Goal: Communication & Community: Participate in discussion

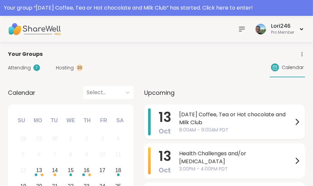
click at [191, 111] on span "[DATE] Coffee, Tea or Hot chocolate and Milk Club" at bounding box center [236, 119] width 114 height 16
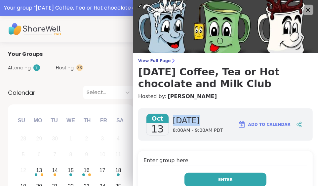
click at [193, 176] on button "Enter" at bounding box center [225, 180] width 82 height 14
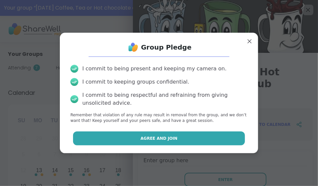
click at [163, 137] on span "Agree and Join" at bounding box center [158, 138] width 37 height 6
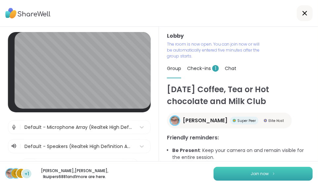
click at [269, 170] on button "Join now" at bounding box center [262, 174] width 99 height 14
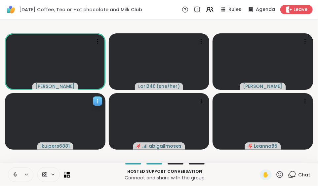
click at [99, 96] on video at bounding box center [55, 121] width 100 height 57
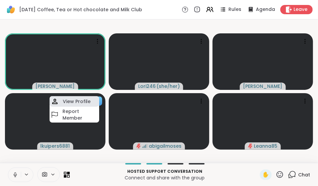
click at [89, 97] on div "View Profile" at bounding box center [75, 101] width 50 height 11
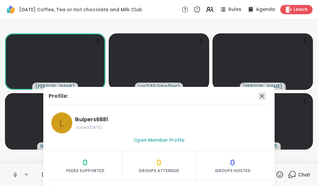
click at [258, 94] on icon at bounding box center [262, 96] width 8 height 8
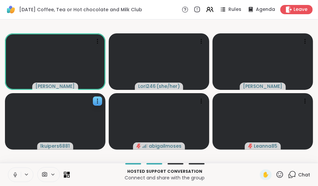
click at [16, 174] on icon at bounding box center [15, 175] width 6 height 6
click at [308, 101] on icon at bounding box center [305, 101] width 7 height 7
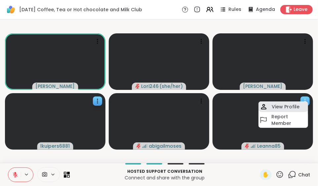
click at [294, 105] on h4 "View Profile" at bounding box center [286, 106] width 28 height 7
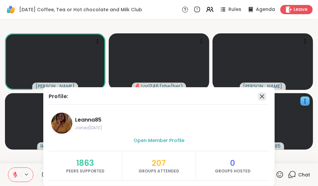
click at [260, 95] on icon at bounding box center [262, 97] width 4 height 4
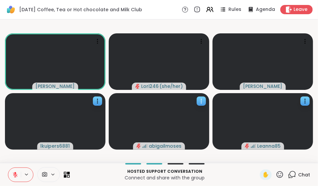
click at [201, 104] on icon at bounding box center [201, 101] width 7 height 7
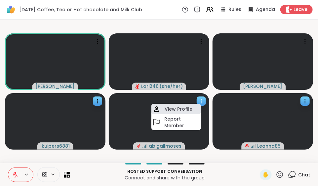
click at [191, 109] on h4 "View Profile" at bounding box center [179, 109] width 28 height 7
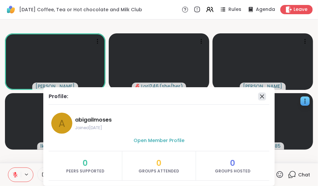
click at [260, 97] on icon at bounding box center [262, 97] width 8 height 8
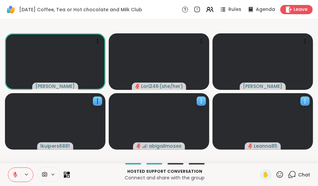
click at [260, 97] on video at bounding box center [262, 121] width 100 height 57
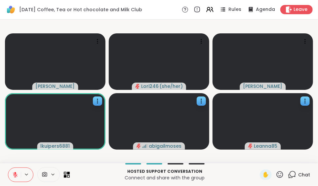
click at [15, 175] on icon at bounding box center [15, 174] width 5 height 5
click at [15, 175] on icon at bounding box center [15, 173] width 2 height 3
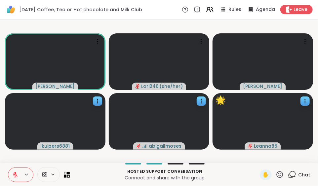
click at [15, 175] on icon at bounding box center [15, 174] width 5 height 5
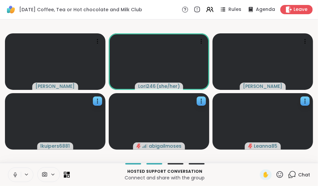
click at [15, 175] on icon at bounding box center [15, 173] width 2 height 3
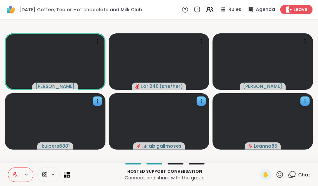
click at [16, 175] on icon at bounding box center [15, 175] width 6 height 6
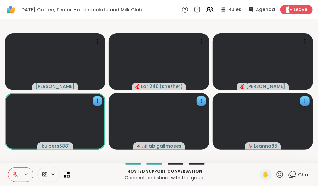
click at [276, 173] on icon at bounding box center [280, 175] width 8 height 8
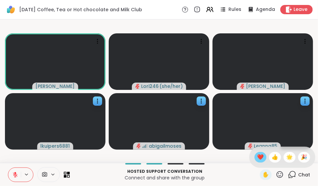
click at [257, 156] on span "❤️" at bounding box center [260, 157] width 7 height 8
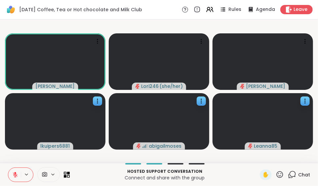
click at [12, 175] on icon at bounding box center [15, 175] width 6 height 6
click at [15, 173] on icon at bounding box center [15, 175] width 6 height 6
click at [15, 173] on icon at bounding box center [15, 173] width 2 height 3
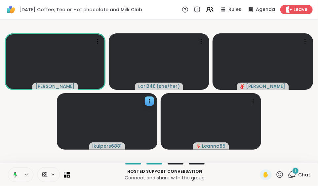
click at [15, 173] on icon at bounding box center [15, 174] width 2 height 3
click at [298, 176] on span "Chat" at bounding box center [304, 174] width 12 height 7
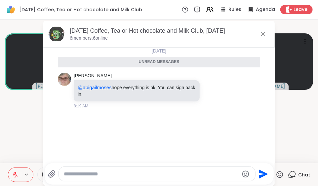
click at [64, 174] on textarea "Type your message" at bounding box center [151, 174] width 175 height 7
type textarea "**********"
click at [260, 171] on icon "Send" at bounding box center [264, 174] width 9 height 9
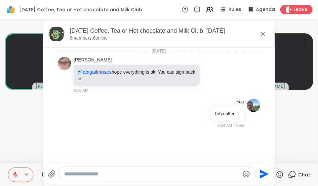
click at [261, 33] on icon at bounding box center [263, 34] width 4 height 4
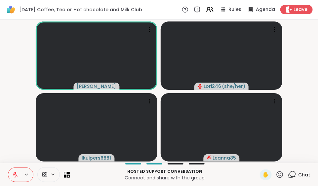
click at [15, 174] on icon at bounding box center [15, 173] width 2 height 3
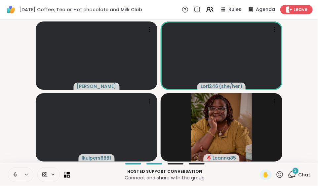
click at [300, 174] on span "Chat" at bounding box center [304, 174] width 12 height 7
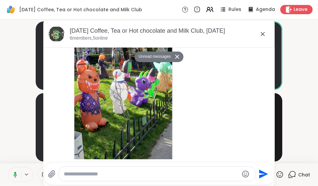
scroll to position [330, 0]
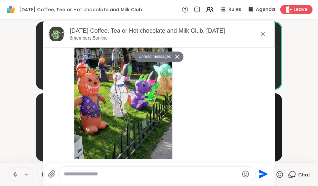
click at [262, 106] on div "[DATE] [PERSON_NAME] @abigailmoses hope everything is ok, You can sign back in.…" at bounding box center [158, 53] width 231 height 673
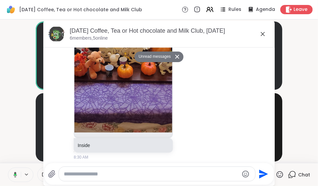
scroll to position [561, 0]
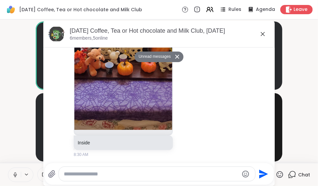
click at [261, 35] on icon at bounding box center [263, 34] width 4 height 4
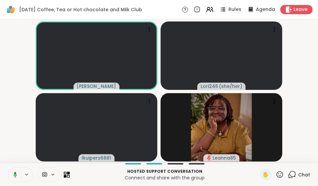
click at [288, 174] on icon at bounding box center [292, 175] width 8 height 8
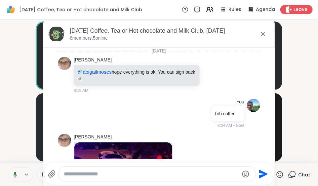
scroll to position [539, 0]
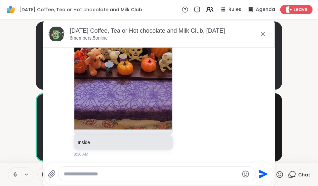
click at [64, 176] on textarea "Type your message" at bounding box center [151, 174] width 175 height 7
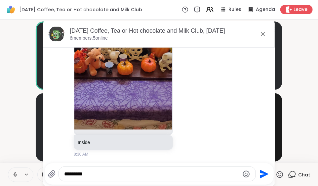
type textarea "*********"
click at [259, 32] on icon at bounding box center [263, 34] width 8 height 8
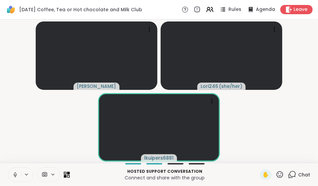
click at [305, 175] on span "Chat" at bounding box center [304, 174] width 12 height 7
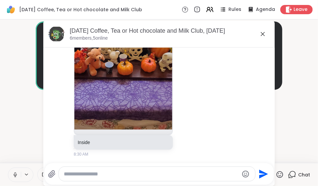
click at [64, 174] on textarea "Type your message" at bounding box center [151, 174] width 175 height 7
type textarea "******"
click at [261, 172] on icon "Send" at bounding box center [264, 174] width 9 height 9
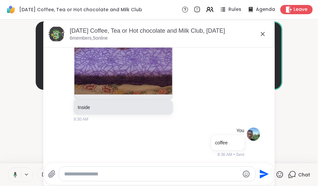
click at [260, 32] on icon at bounding box center [263, 34] width 8 height 8
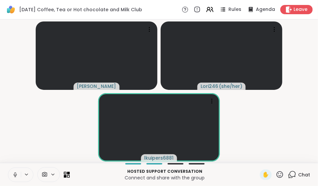
click at [15, 176] on icon at bounding box center [15, 175] width 6 height 6
click at [288, 171] on icon at bounding box center [292, 175] width 8 height 8
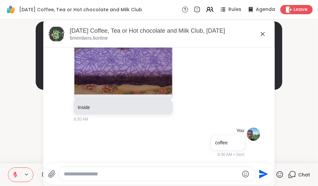
click at [288, 171] on icon at bounding box center [292, 175] width 8 height 8
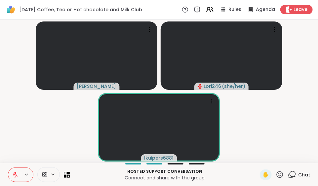
click at [298, 171] on span "Chat" at bounding box center [304, 174] width 12 height 7
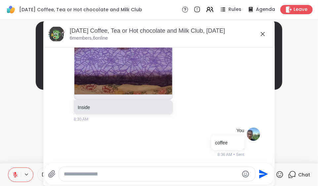
click at [61, 175] on div at bounding box center [157, 174] width 196 height 14
click at [64, 173] on textarea "Type your message" at bounding box center [151, 174] width 175 height 7
type textarea "**********"
click at [261, 173] on icon "Send" at bounding box center [263, 174] width 11 height 11
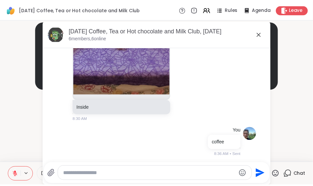
scroll to position [609, 0]
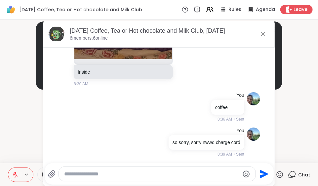
click at [260, 32] on icon at bounding box center [263, 34] width 8 height 8
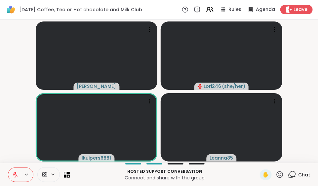
click at [13, 175] on icon at bounding box center [15, 175] width 6 height 6
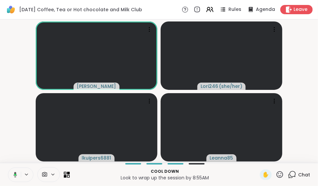
click at [276, 173] on icon at bounding box center [280, 175] width 8 height 8
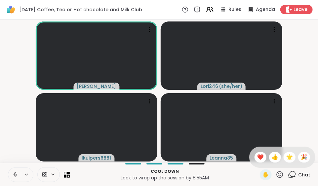
click at [286, 155] on span "🌟" at bounding box center [289, 157] width 7 height 8
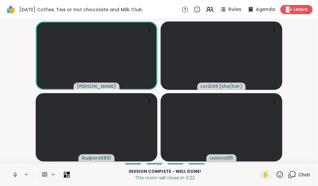
click at [15, 176] on icon at bounding box center [15, 175] width 3 height 2
click at [15, 176] on icon at bounding box center [15, 174] width 5 height 5
click at [276, 174] on icon at bounding box center [280, 175] width 8 height 8
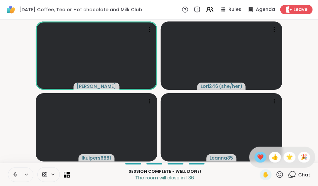
click at [257, 158] on span "❤️" at bounding box center [260, 157] width 7 height 8
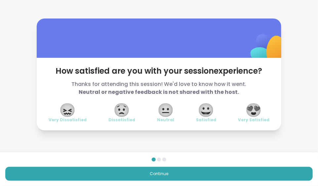
click at [249, 109] on span "😍" at bounding box center [254, 110] width 17 height 12
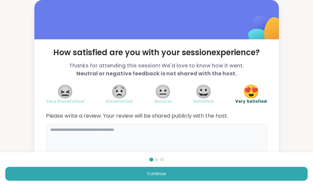
click at [50, 132] on textarea at bounding box center [156, 140] width 221 height 32
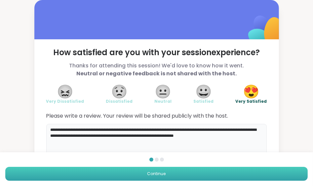
type textarea "**********"
drag, startPoint x: 160, startPoint y: 173, endPoint x: 164, endPoint y: 173, distance: 4.3
drag, startPoint x: 164, startPoint y: 173, endPoint x: 138, endPoint y: 170, distance: 25.7
click at [138, 170] on button "Continue" at bounding box center [156, 174] width 302 height 14
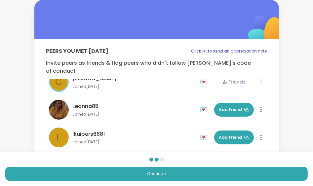
scroll to position [19, 0]
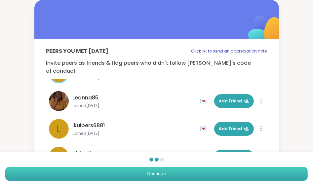
click at [199, 172] on button "Continue" at bounding box center [156, 174] width 302 height 14
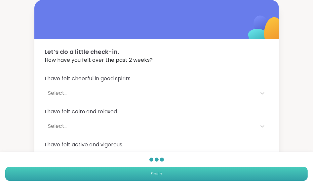
click at [199, 173] on button "Finish" at bounding box center [156, 174] width 302 height 14
